Goal: Task Accomplishment & Management: Manage account settings

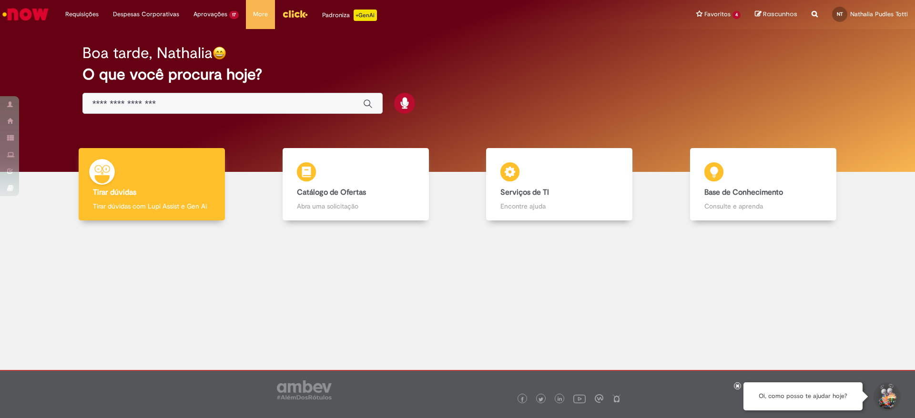
click at [160, 104] on input "Basta digitar aqui" at bounding box center [222, 104] width 261 height 11
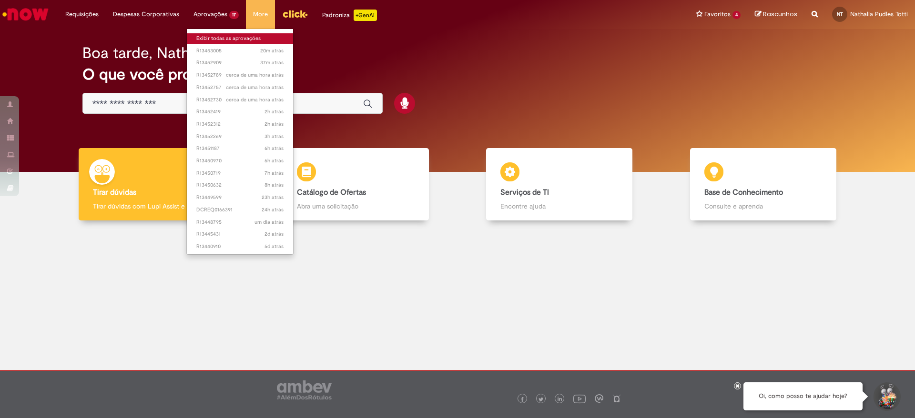
click at [232, 38] on link "Exibir todas as aprovações" at bounding box center [240, 38] width 106 height 10
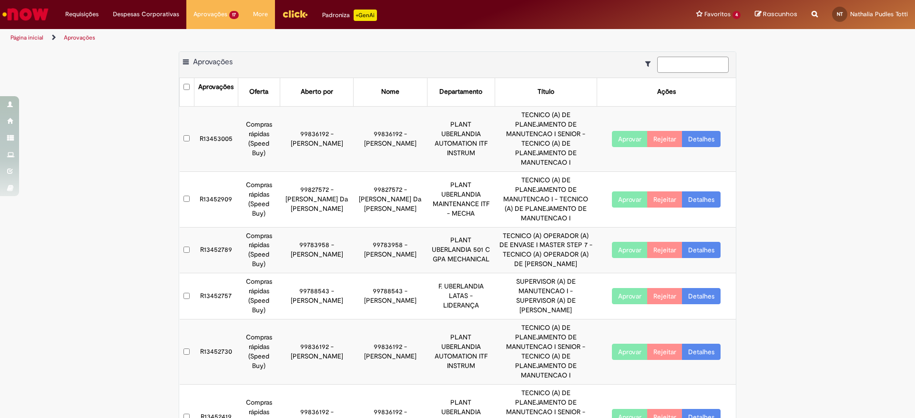
click at [672, 67] on input at bounding box center [692, 65] width 71 height 16
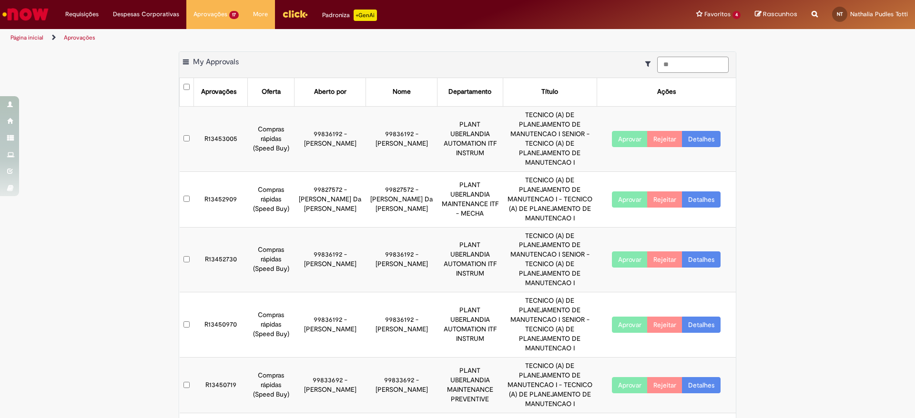
type input "*"
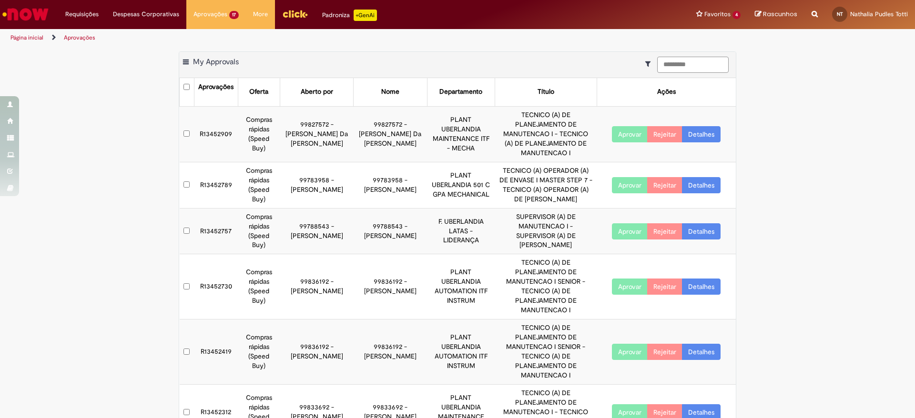
type input "*********"
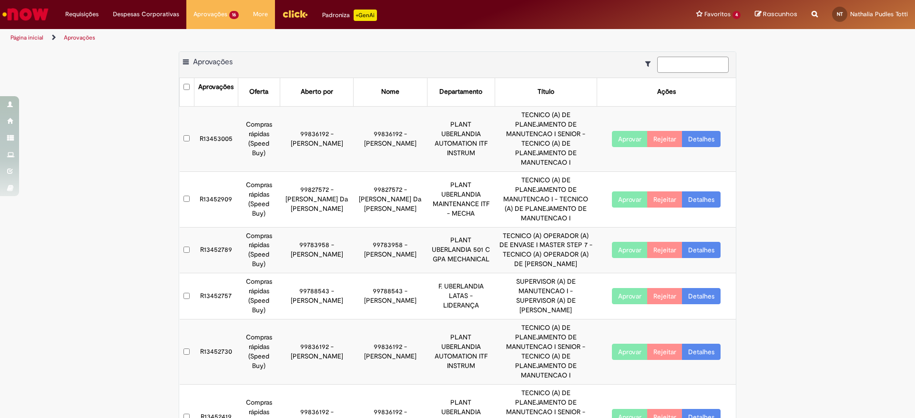
click at [697, 61] on input at bounding box center [692, 65] width 71 height 16
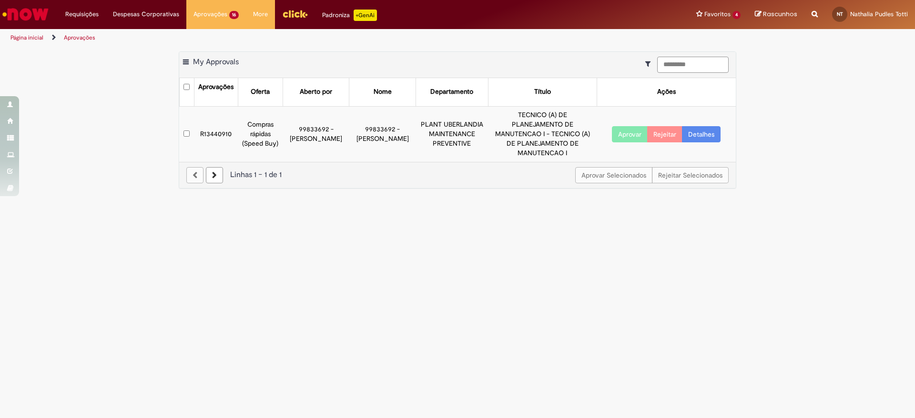
type input "*********"
click at [606, 167] on button "Aprovar Selecionados" at bounding box center [613, 175] width 77 height 16
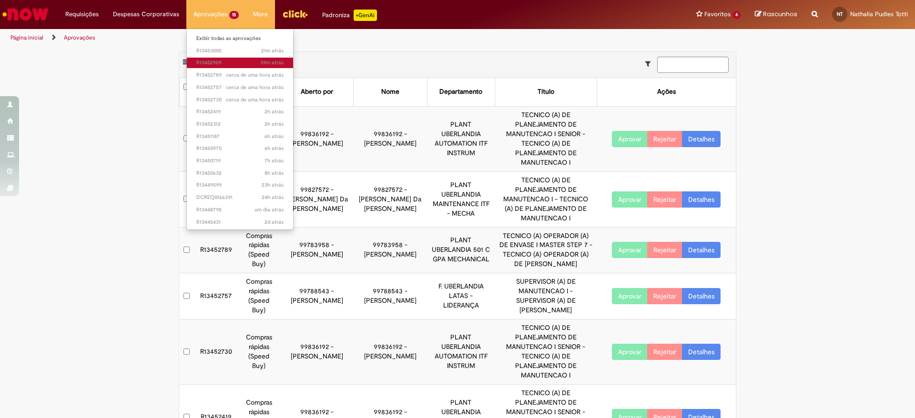
click at [240, 64] on span "39m atrás 39 minutos atrás R13452909" at bounding box center [239, 63] width 87 height 8
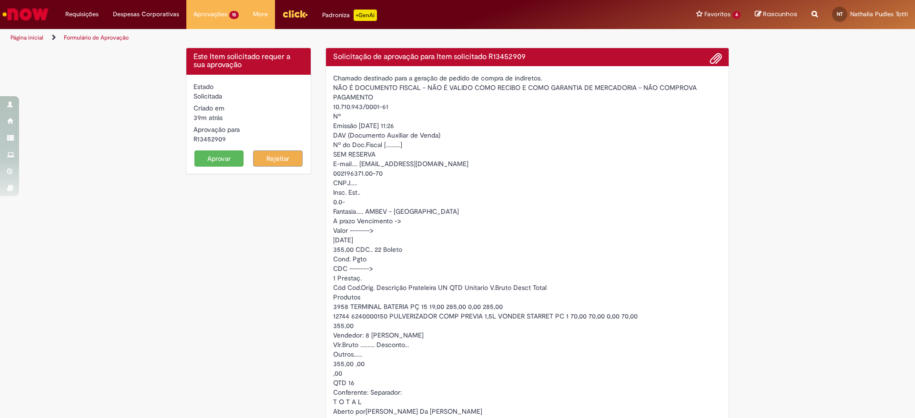
click at [226, 158] on button "Aprovar" at bounding box center [219, 159] width 50 height 16
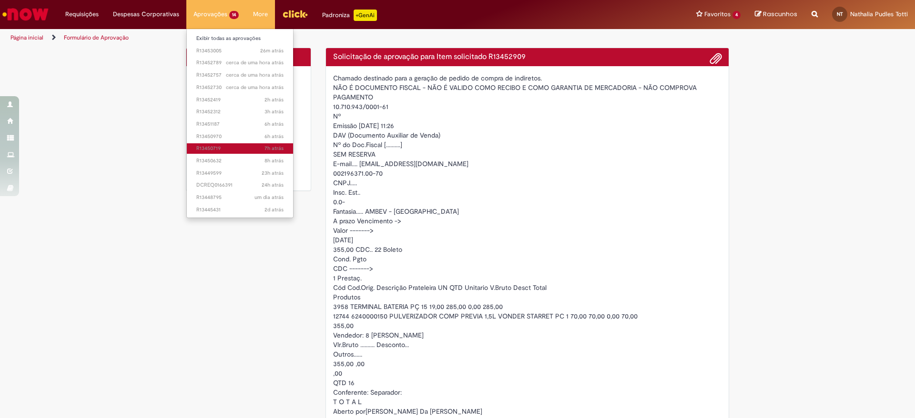
click at [230, 147] on span "7h atrás 7 horas atrás R13450719" at bounding box center [239, 149] width 87 height 8
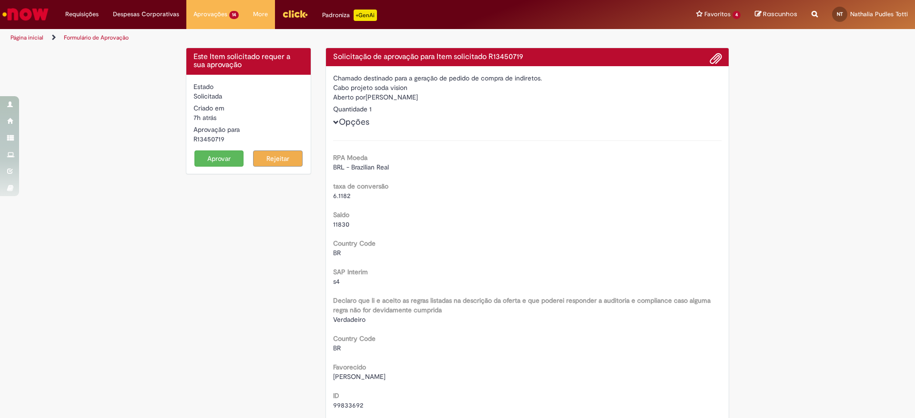
click at [207, 154] on button "Aprovar" at bounding box center [219, 159] width 50 height 16
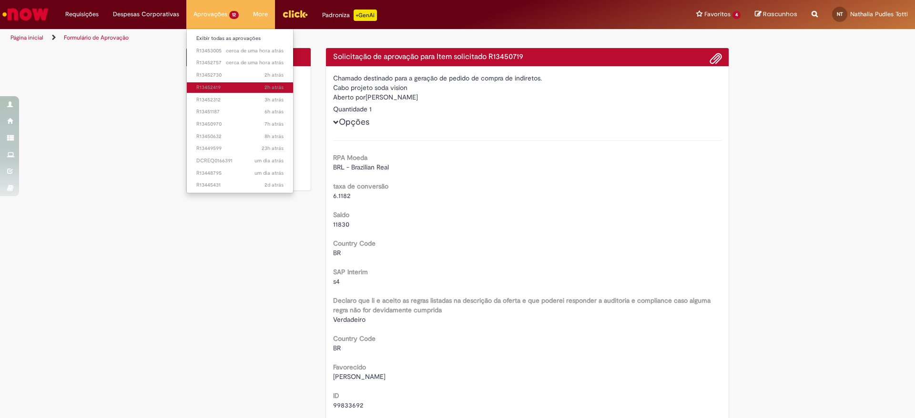
click at [239, 88] on span "2h atrás 2 horas atrás R13452419" at bounding box center [239, 88] width 87 height 8
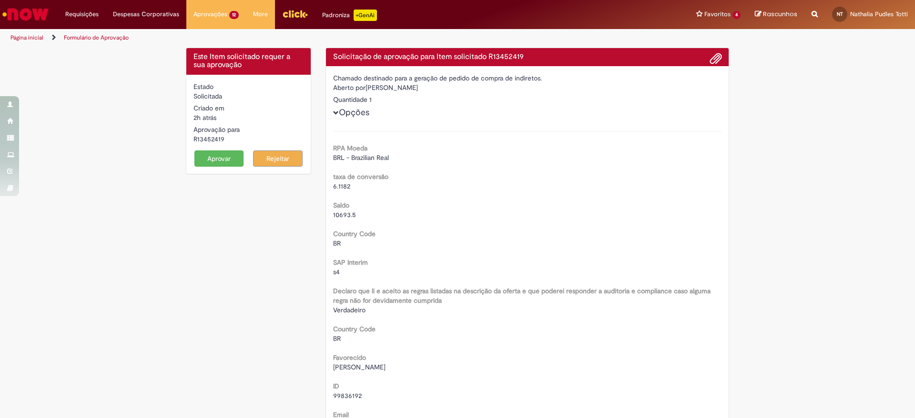
click at [223, 160] on button "Aprovar" at bounding box center [219, 159] width 50 height 16
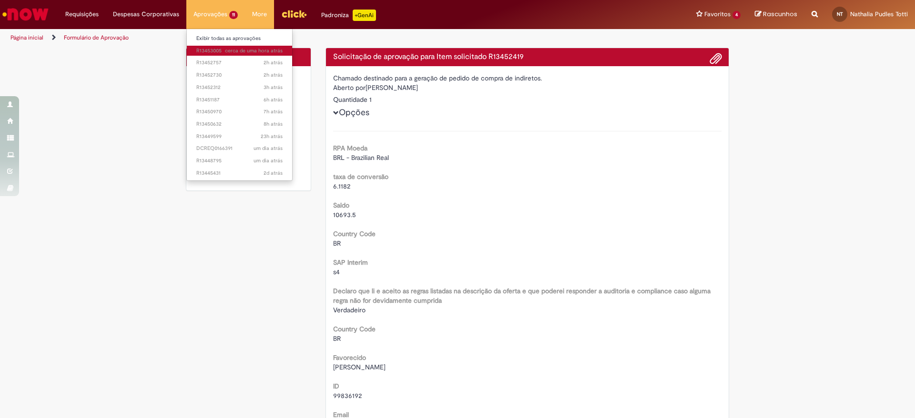
click at [212, 51] on span "cerca de uma hora atrás cerca de uma hora atrás R13453005" at bounding box center [239, 51] width 86 height 8
click at [217, 160] on button "Aprovar" at bounding box center [219, 159] width 50 height 16
